Goal: Find specific page/section: Find specific page/section

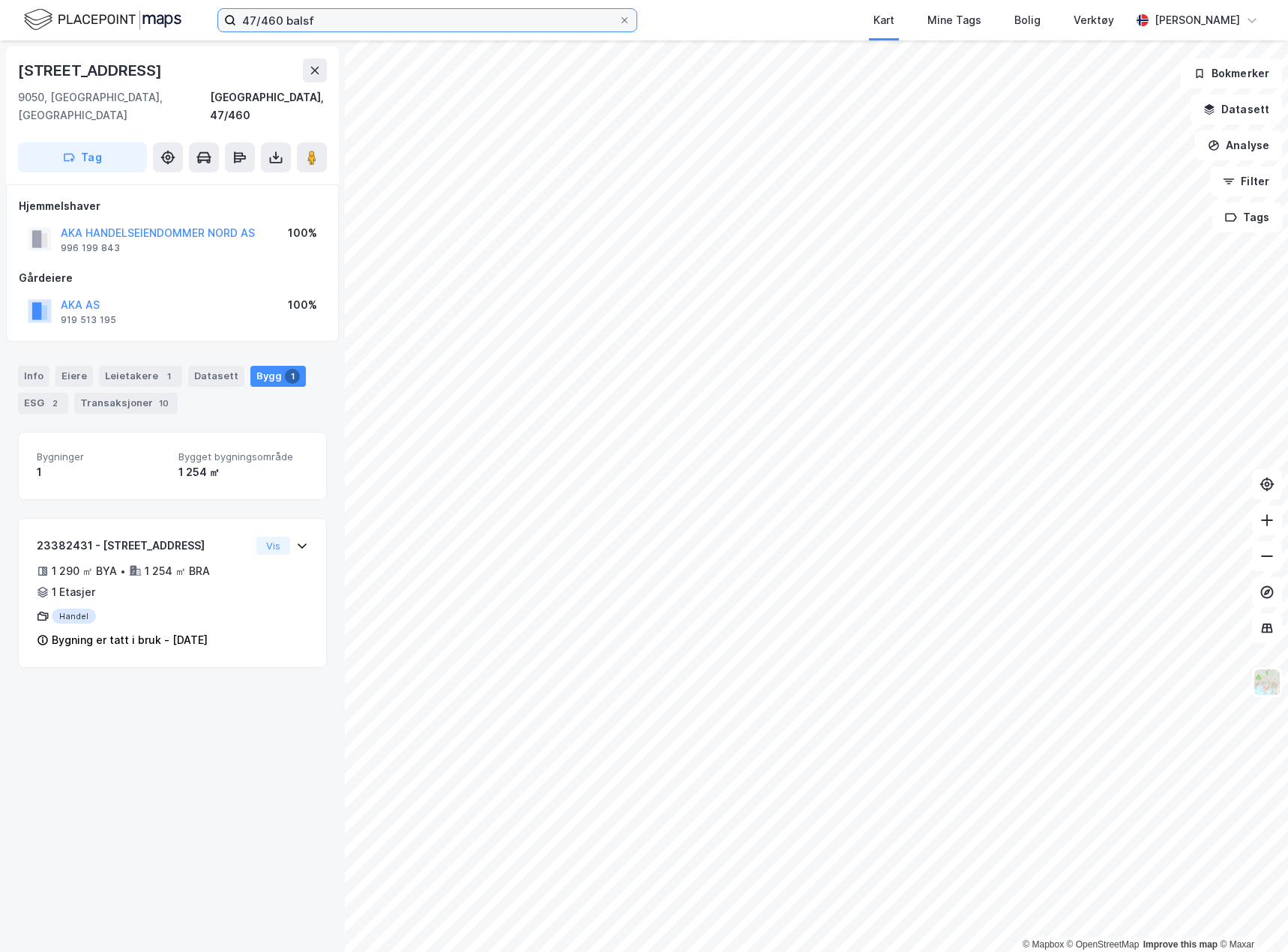
click at [326, 16] on input "47/460 balsf" at bounding box center [426, 19] width 382 height 22
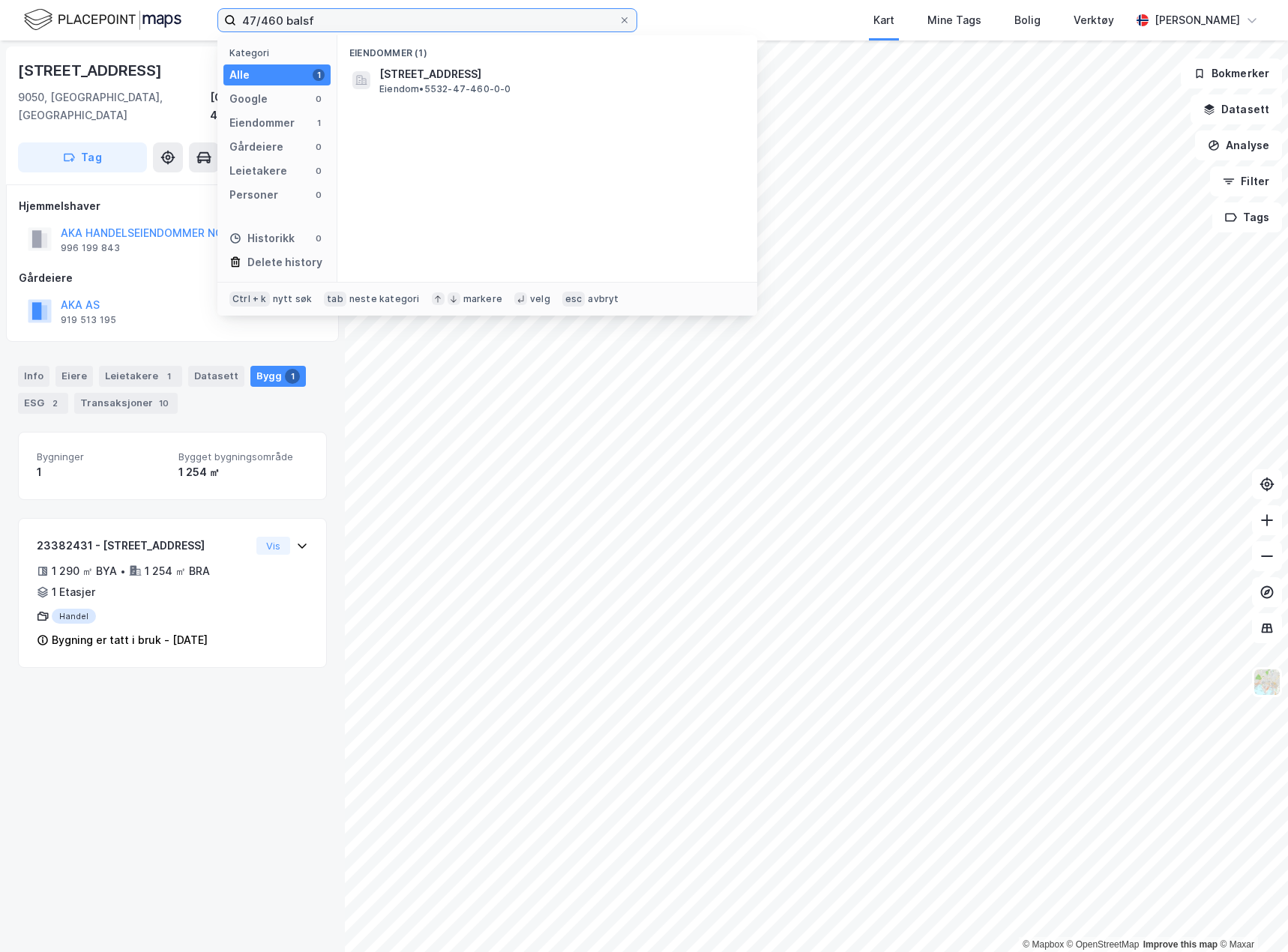
click at [326, 16] on input "47/460 balsf" at bounding box center [426, 19] width 382 height 22
type input "stord"
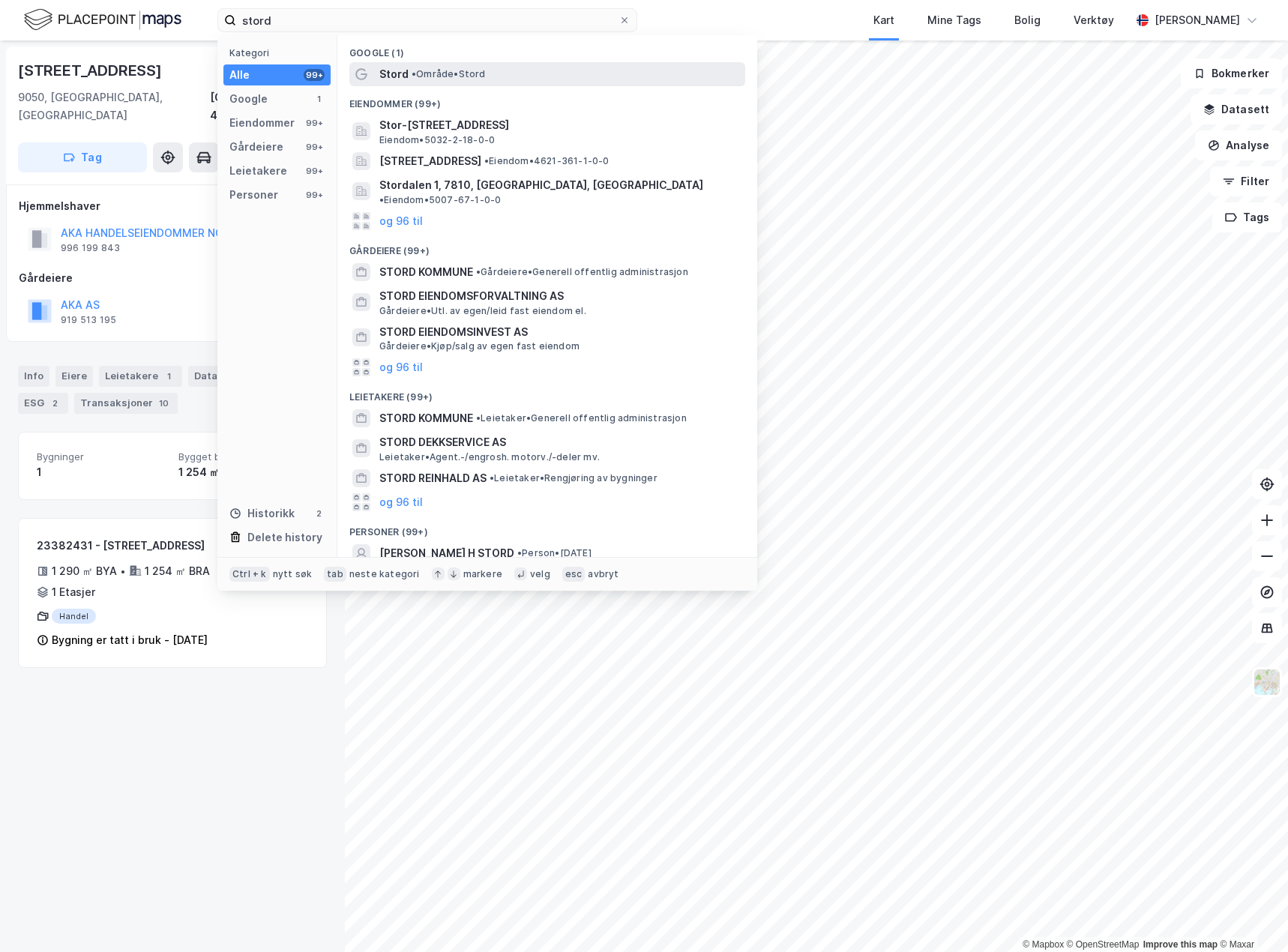
click at [529, 65] on div "Stord • Område • Stord" at bounding box center [560, 73] width 363 height 18
